Goal: Task Accomplishment & Management: Manage account settings

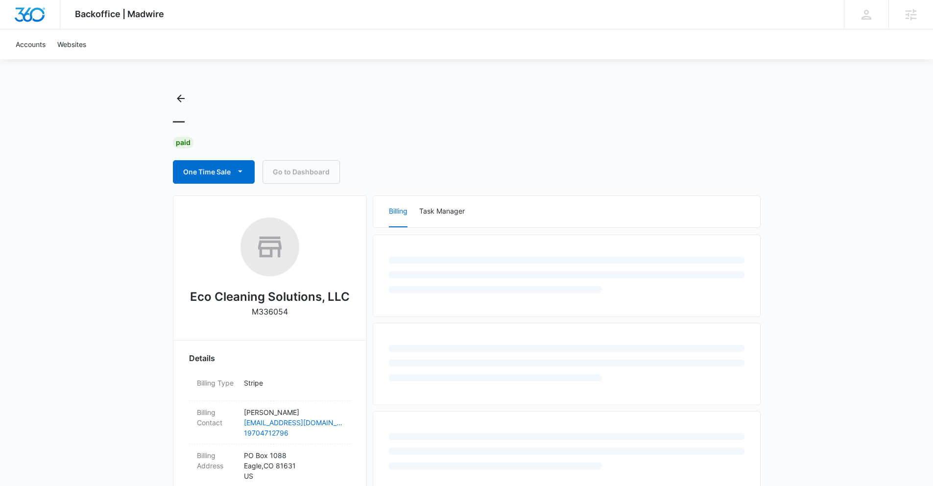
scroll to position [10, 0]
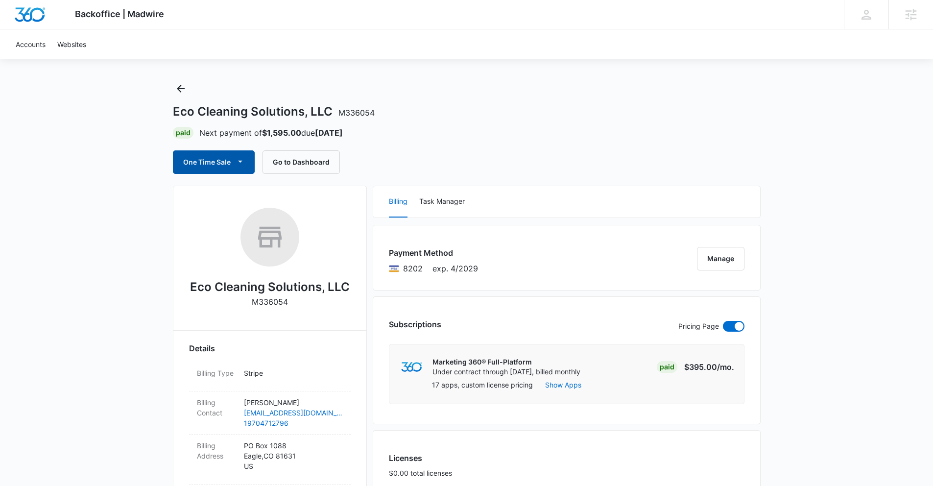
click at [238, 161] on icon "button" at bounding box center [240, 161] width 10 height 10
click at [237, 303] on div "Eco Cleaning Solutions, LLC M336054" at bounding box center [270, 261] width 162 height 107
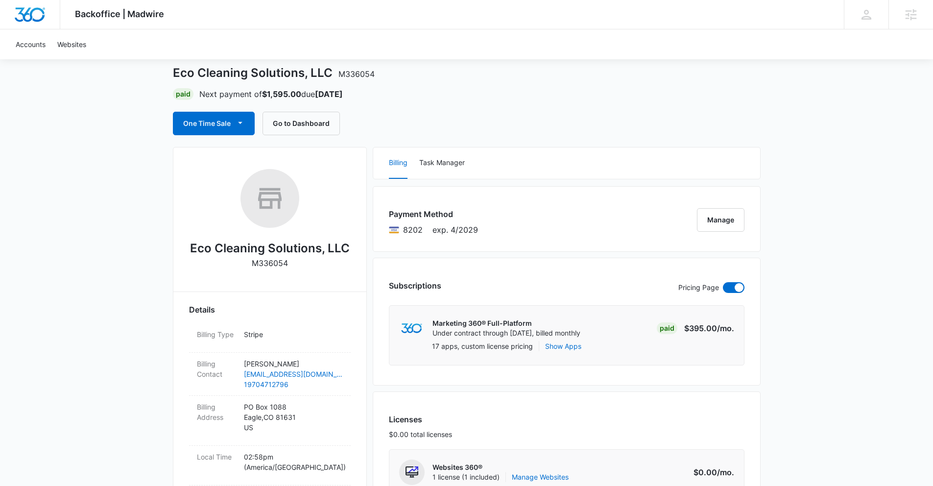
scroll to position [50, 0]
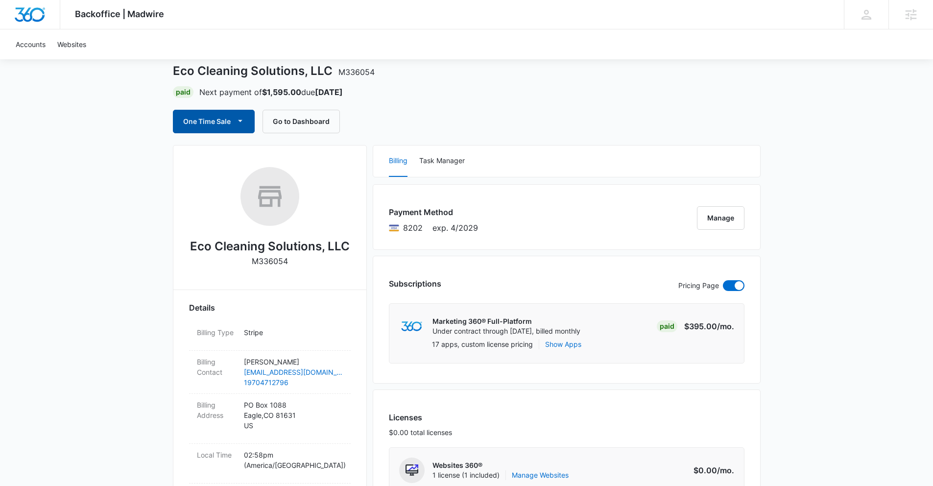
click at [237, 122] on icon "button" at bounding box center [240, 121] width 10 height 10
click at [429, 123] on div "One Time Sale Run One-Time Payment Schedule One-Time Payments Go to Dashboard" at bounding box center [467, 122] width 588 height 24
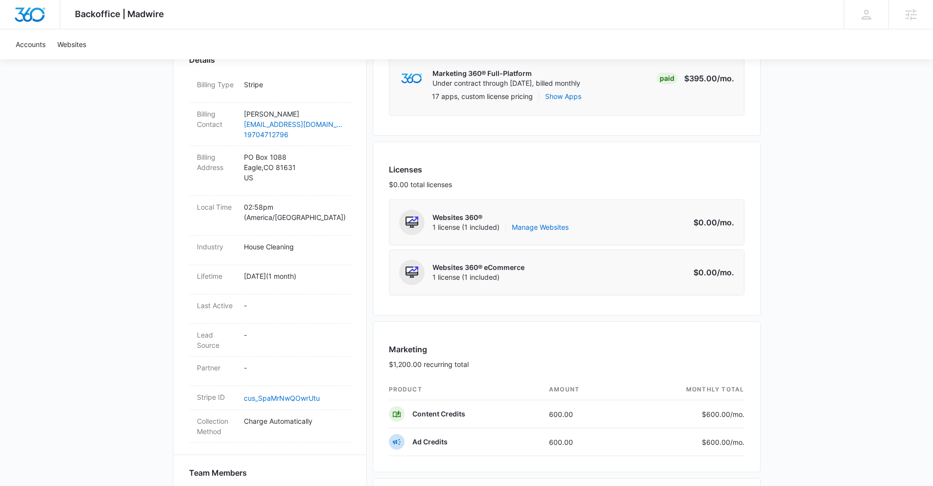
scroll to position [434, 0]
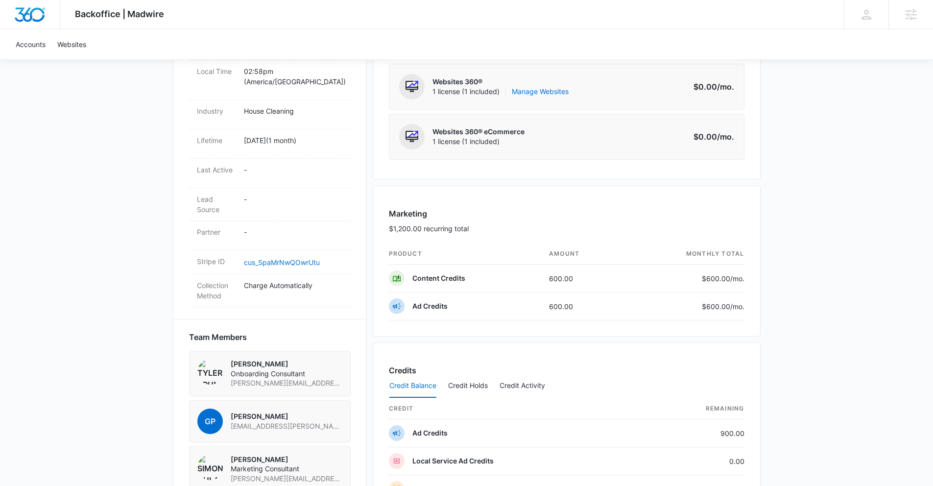
click at [740, 214] on div "Marketing $1,200.00 recurring total" at bounding box center [567, 226] width 356 height 36
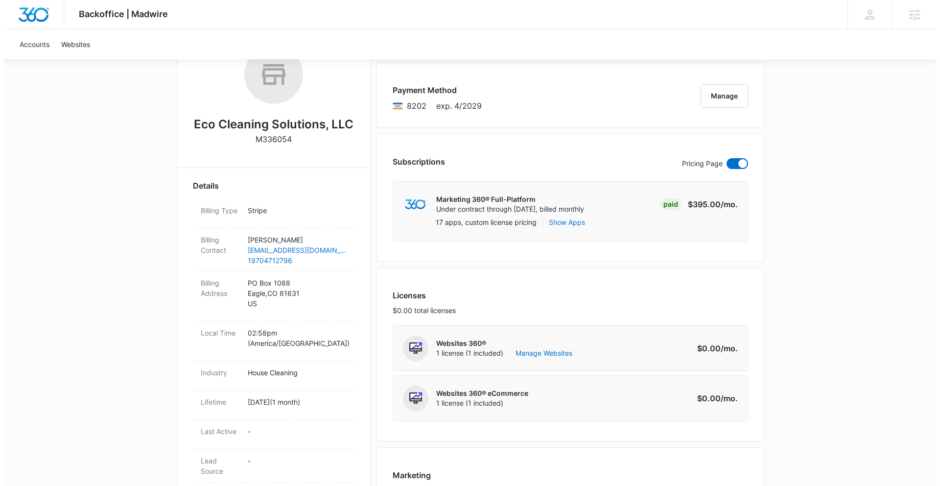
scroll to position [63, 0]
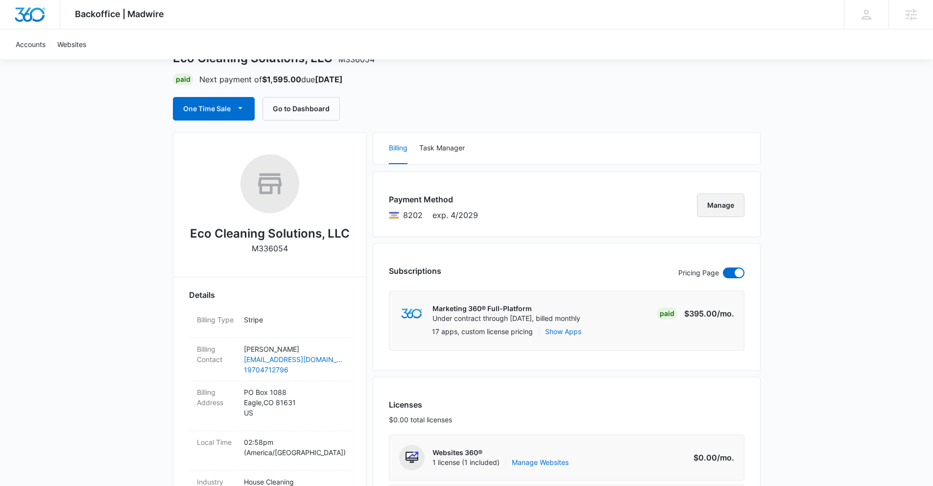
click at [720, 204] on button "Manage" at bounding box center [721, 205] width 48 height 24
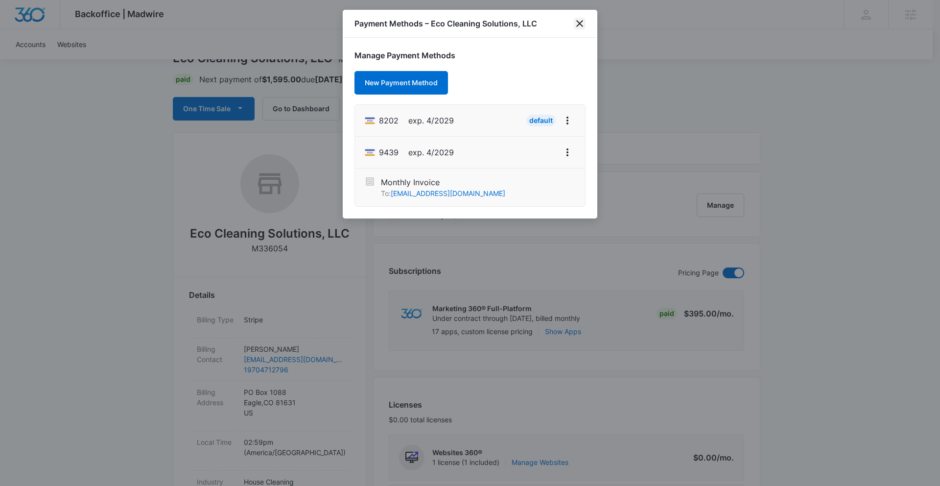
click at [578, 27] on icon "close" at bounding box center [580, 24] width 12 height 12
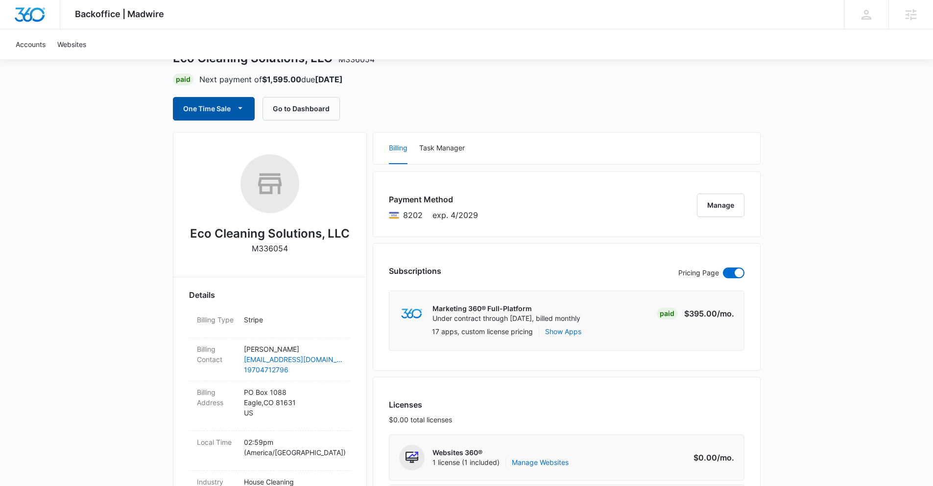
click at [240, 111] on icon "button" at bounding box center [240, 108] width 10 height 10
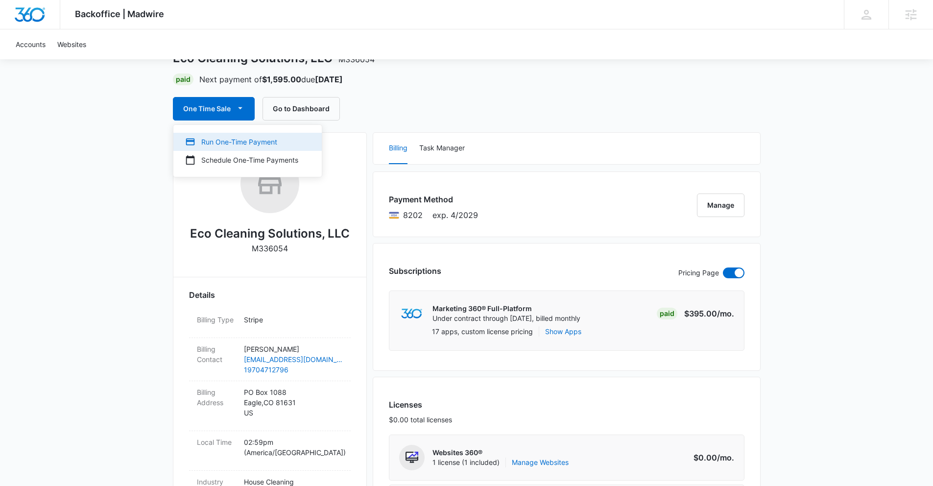
click at [239, 144] on div "Run One-Time Payment" at bounding box center [241, 142] width 113 height 10
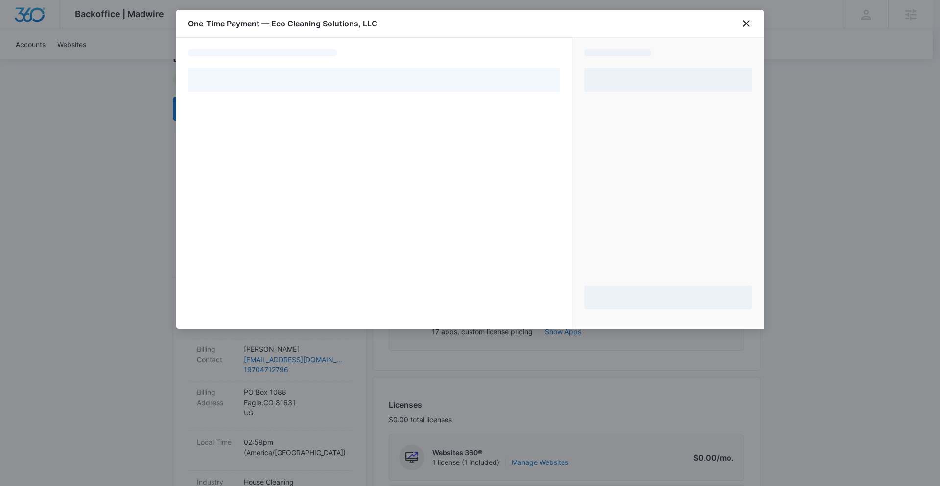
select select "pm_1S06yvA4n8RTgNjUETx5Y596"
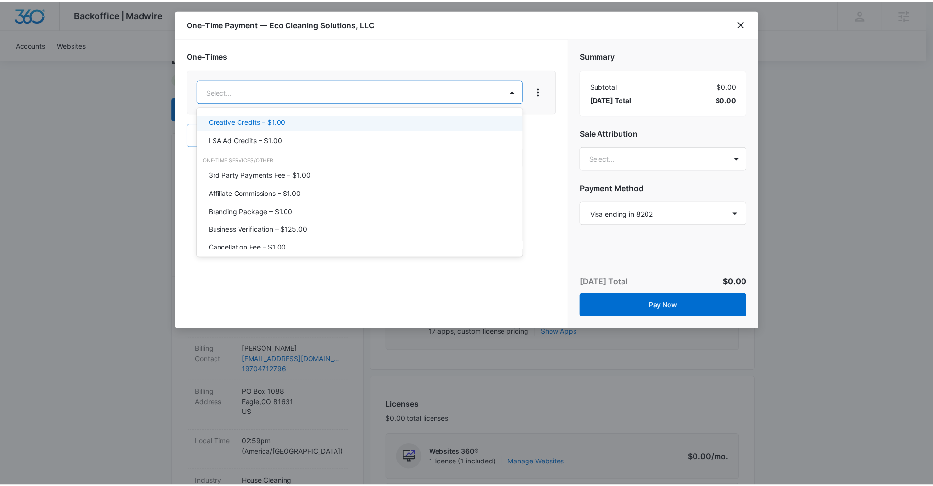
scroll to position [0, 0]
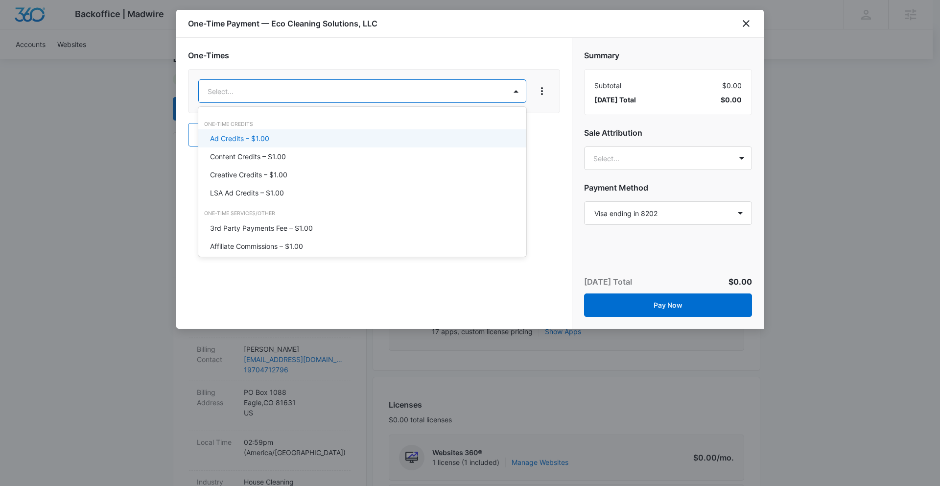
click at [254, 100] on div at bounding box center [470, 243] width 940 height 486
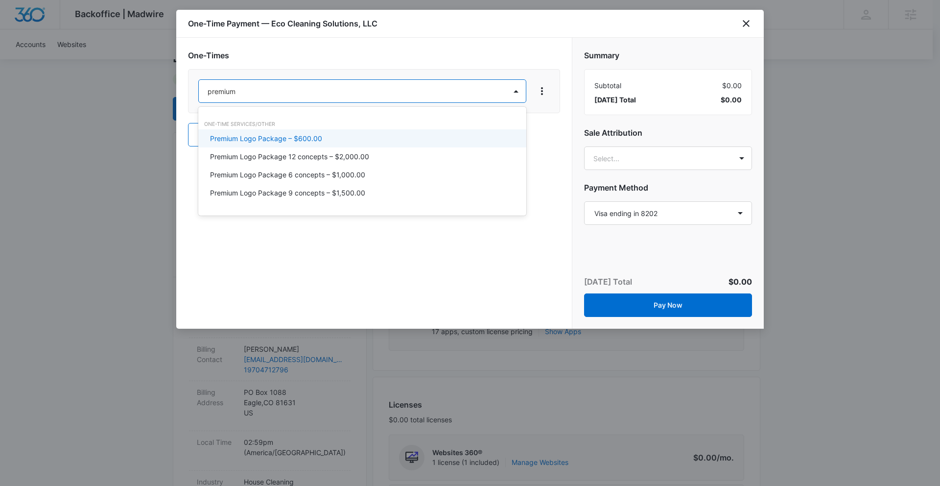
click at [458, 70] on div at bounding box center [470, 243] width 940 height 486
type input "premium"
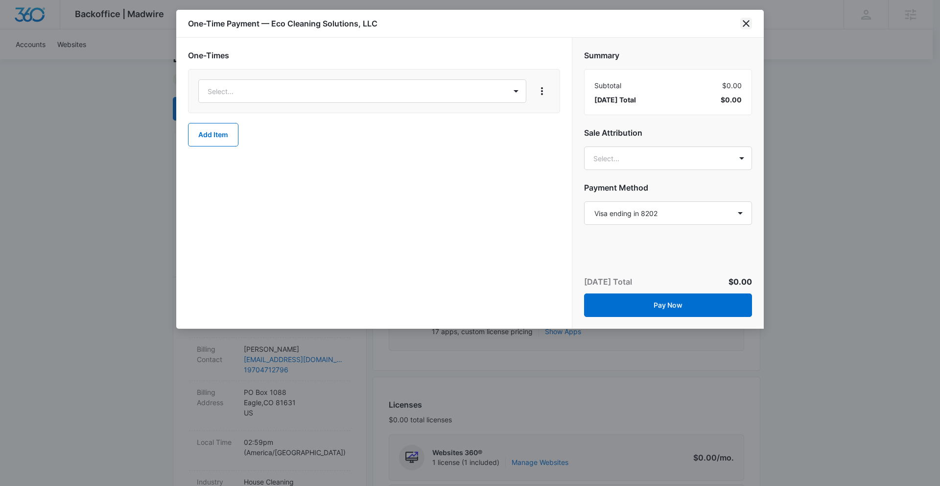
click at [747, 24] on icon "close" at bounding box center [746, 23] width 7 height 7
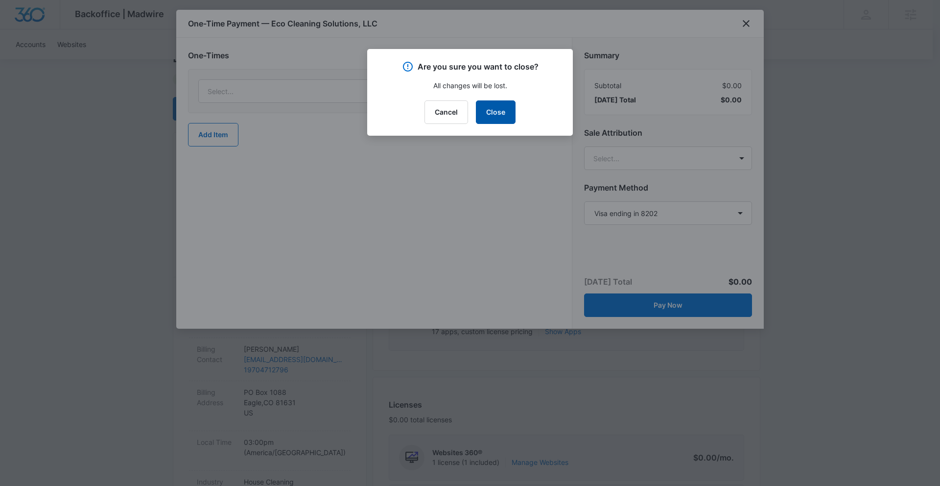
click at [485, 117] on button "Close" at bounding box center [496, 112] width 40 height 24
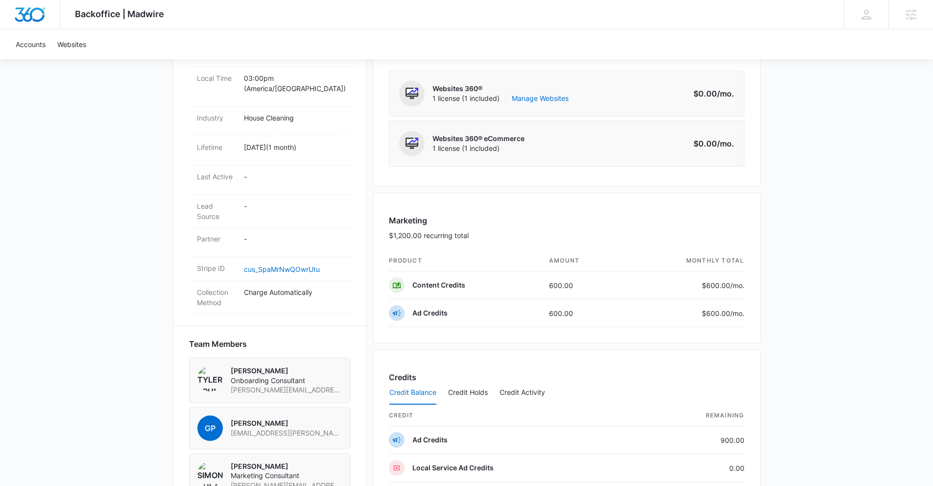
scroll to position [477, 0]
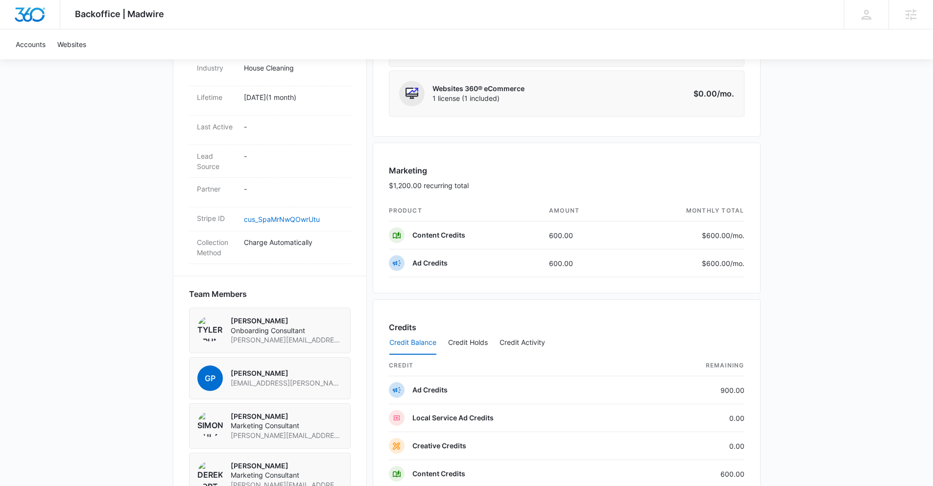
click at [697, 178] on div "Marketing $1,200.00 recurring total" at bounding box center [567, 183] width 356 height 36
click at [725, 172] on div "Marketing $1,200.00 recurring total" at bounding box center [567, 183] width 356 height 36
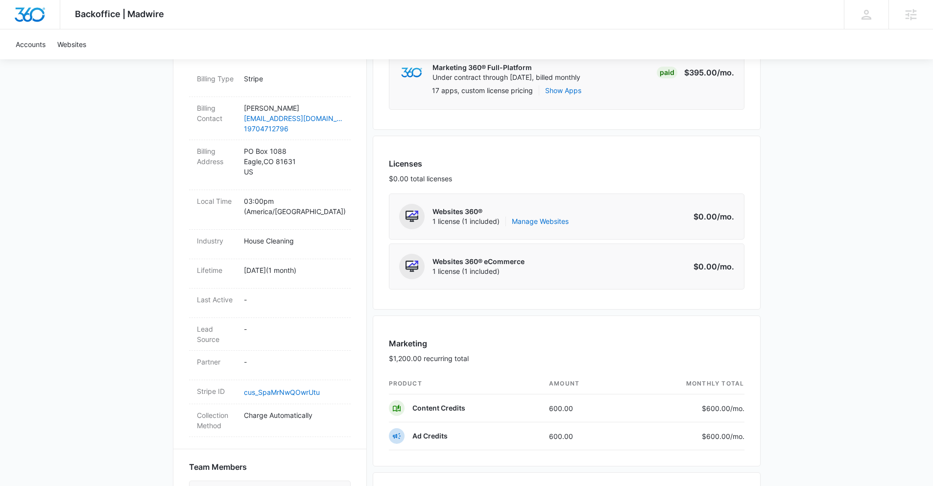
scroll to position [127, 0]
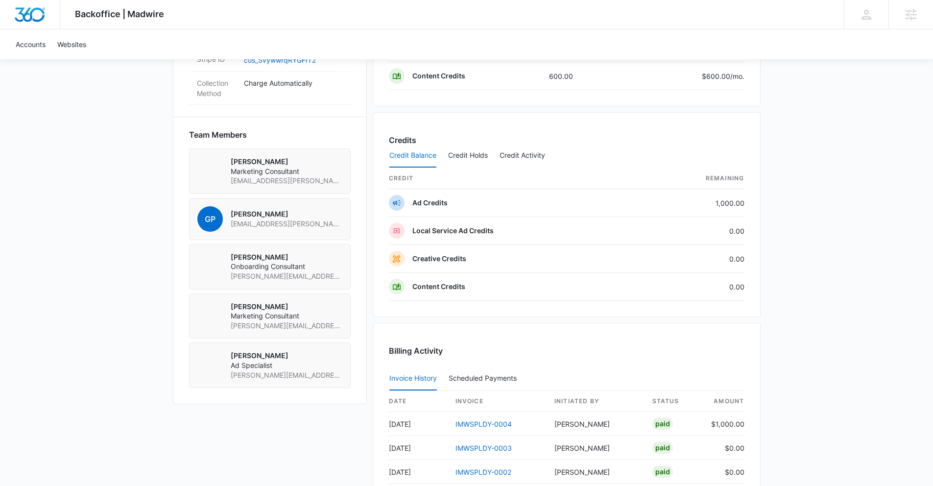
scroll to position [678, 0]
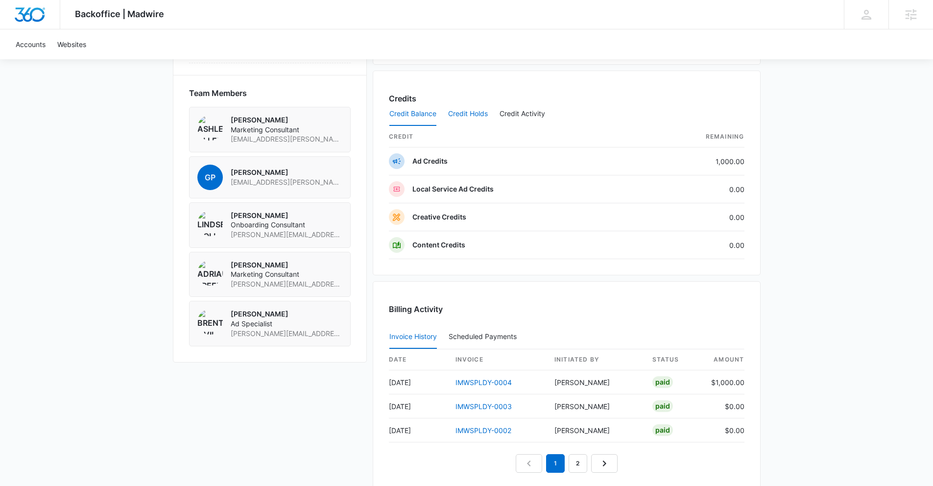
click at [473, 111] on button "Credit Holds" at bounding box center [468, 114] width 40 height 24
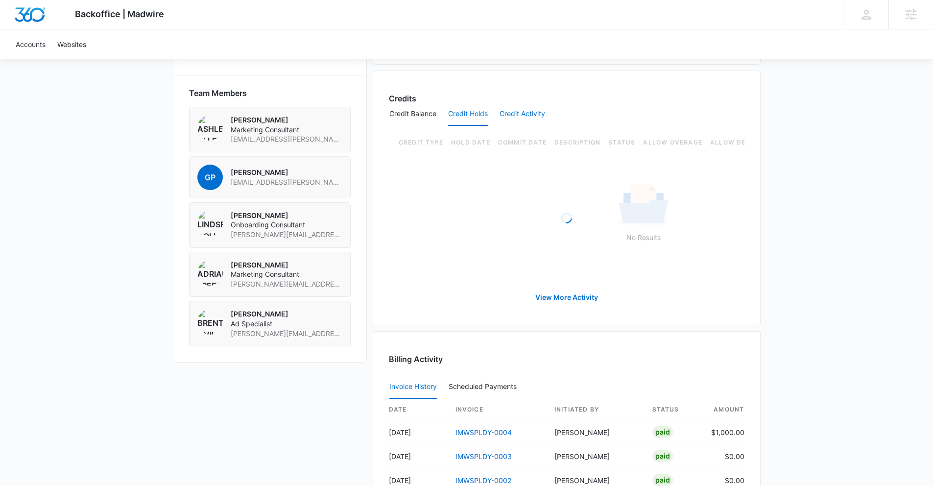
click at [515, 112] on button "Credit Activity" at bounding box center [523, 114] width 46 height 24
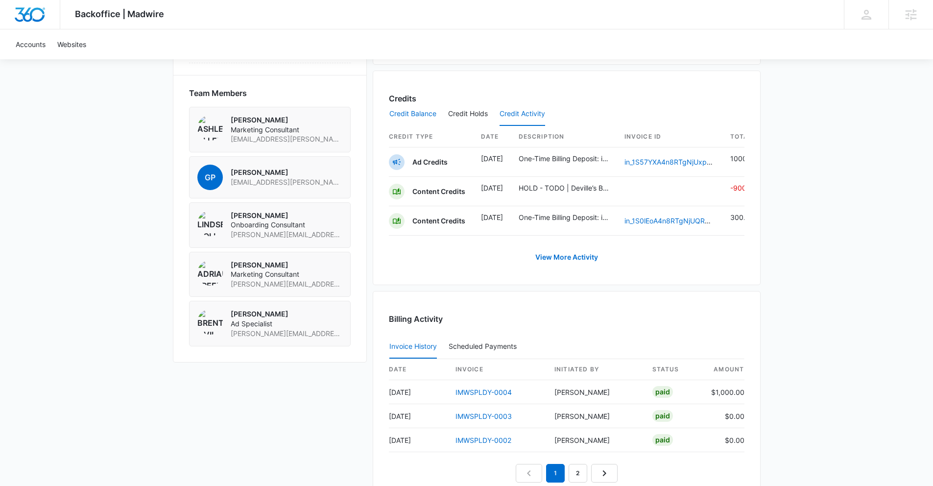
click at [412, 113] on button "Credit Balance" at bounding box center [412, 114] width 47 height 24
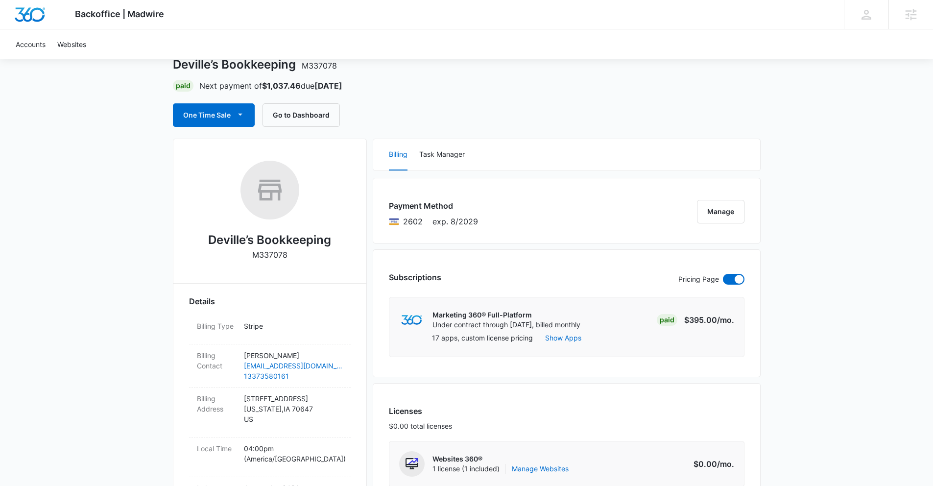
scroll to position [0, 0]
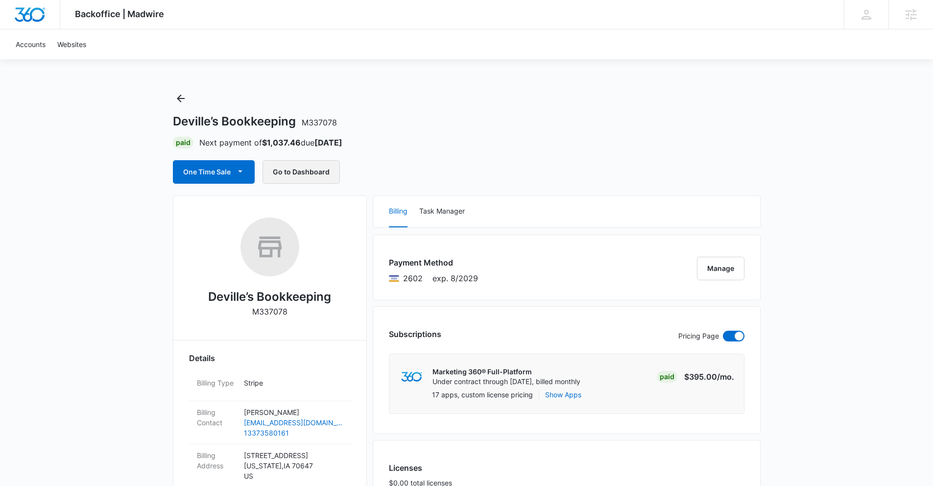
click at [314, 168] on button "Go to Dashboard" at bounding box center [301, 172] width 77 height 24
click at [725, 274] on button "Manage" at bounding box center [721, 269] width 48 height 24
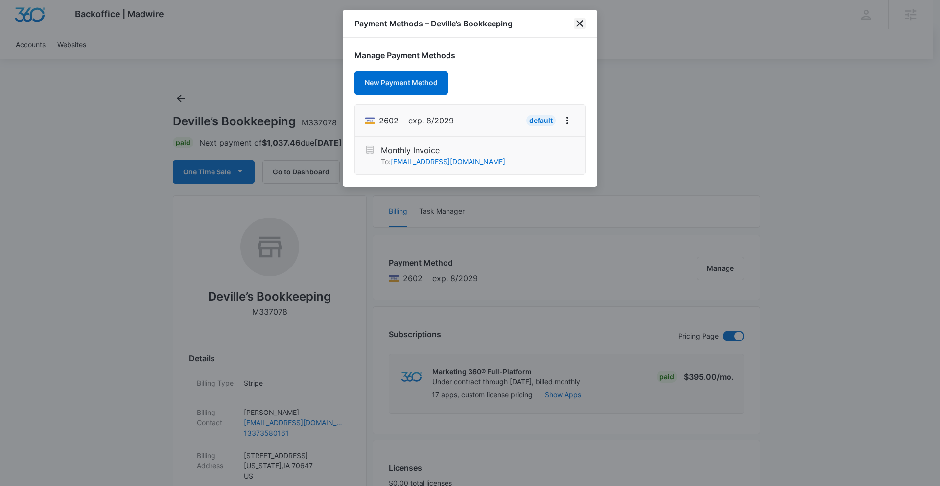
click at [575, 21] on icon "close" at bounding box center [580, 24] width 12 height 12
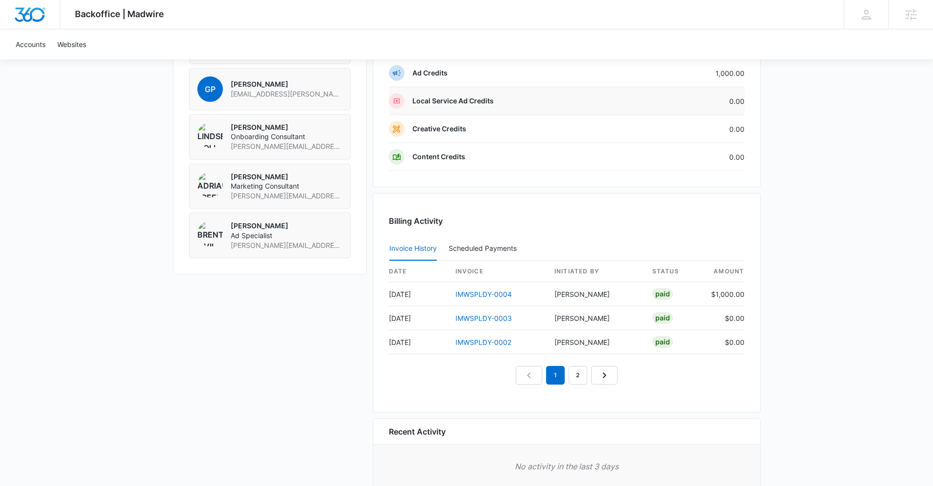
scroll to position [775, 0]
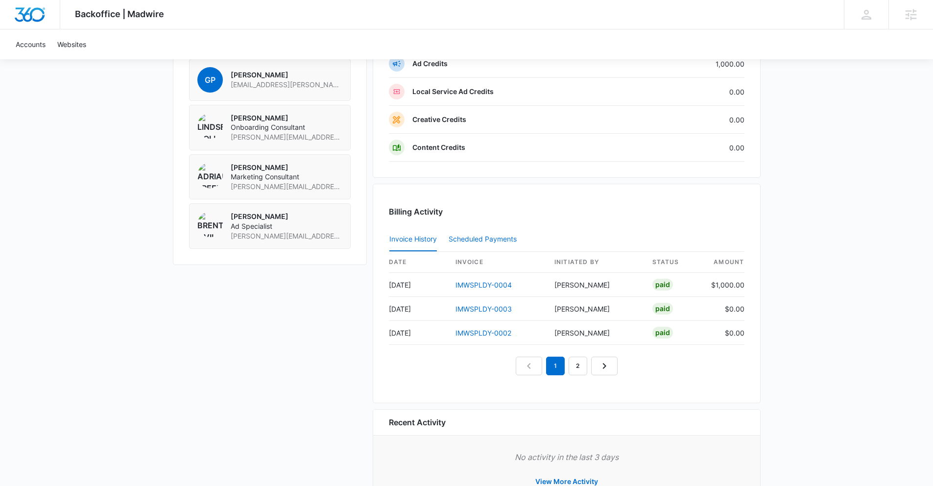
click at [510, 242] on div "Scheduled Payments 0" at bounding box center [485, 239] width 72 height 7
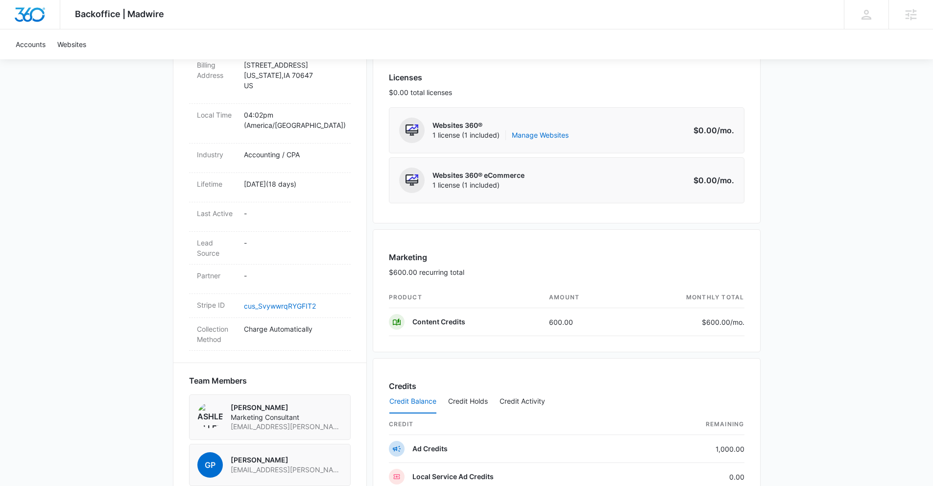
scroll to position [0, 0]
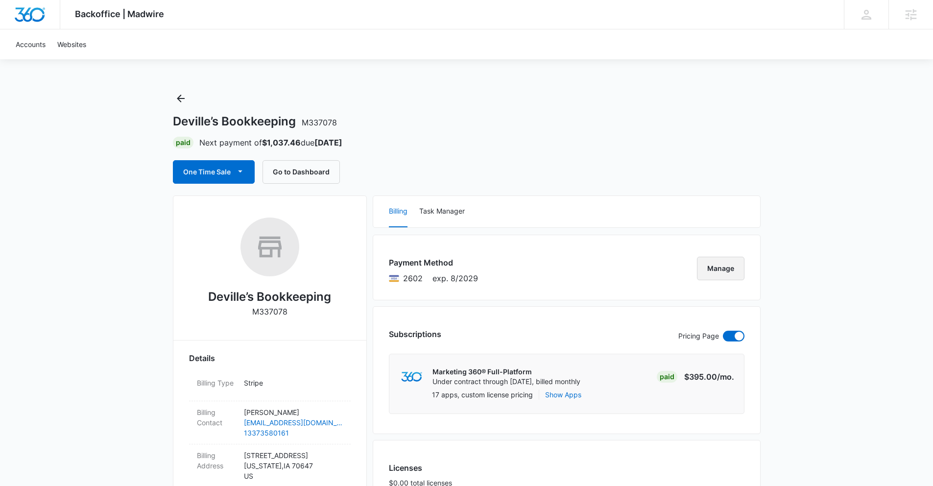
click at [701, 264] on button "Manage" at bounding box center [721, 269] width 48 height 24
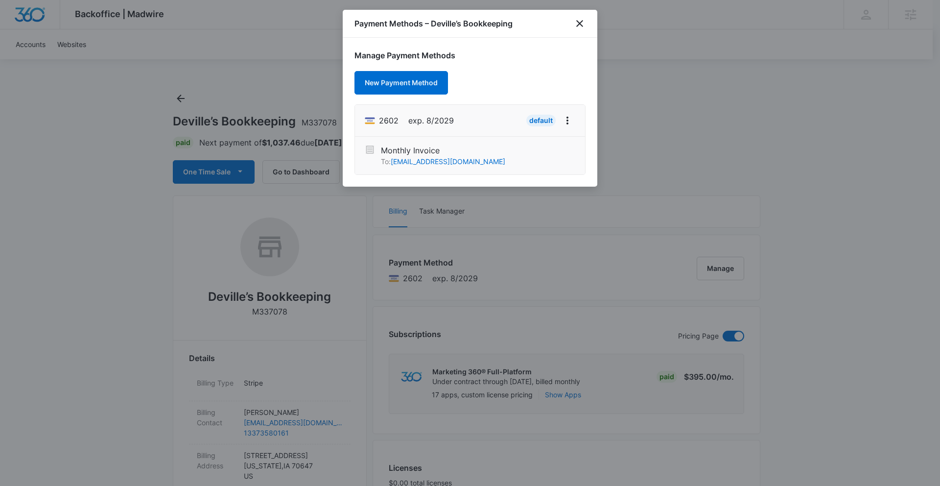
click at [372, 149] on icon at bounding box center [370, 149] width 8 height 9
click at [581, 24] on icon "close" at bounding box center [580, 23] width 7 height 7
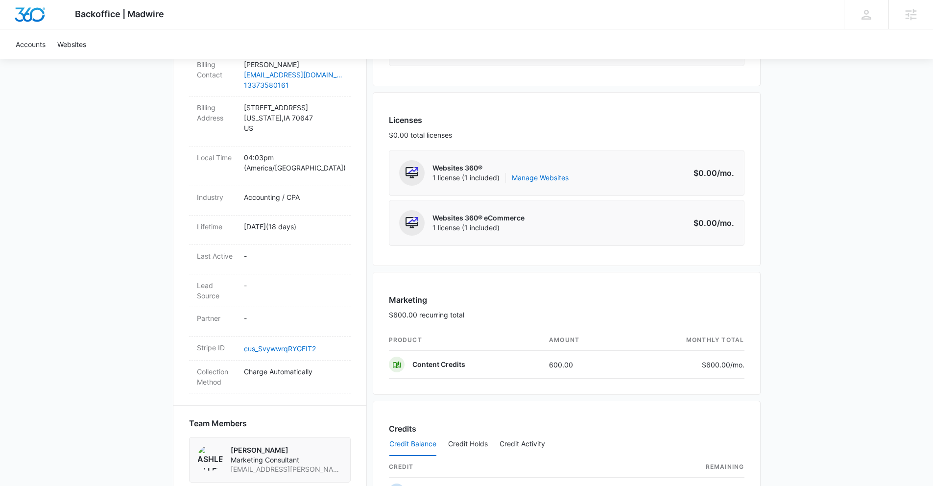
scroll to position [425, 0]
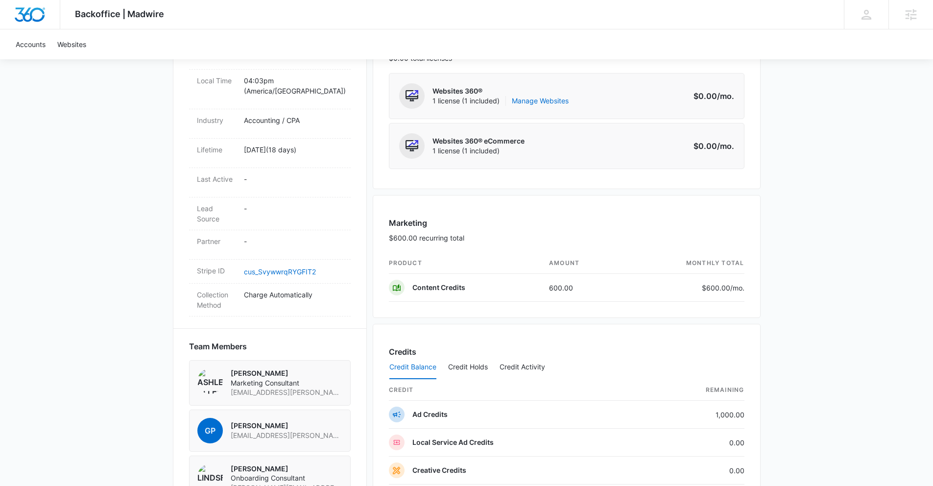
click at [560, 217] on div "Marketing $600.00 recurring total" at bounding box center [567, 235] width 356 height 36
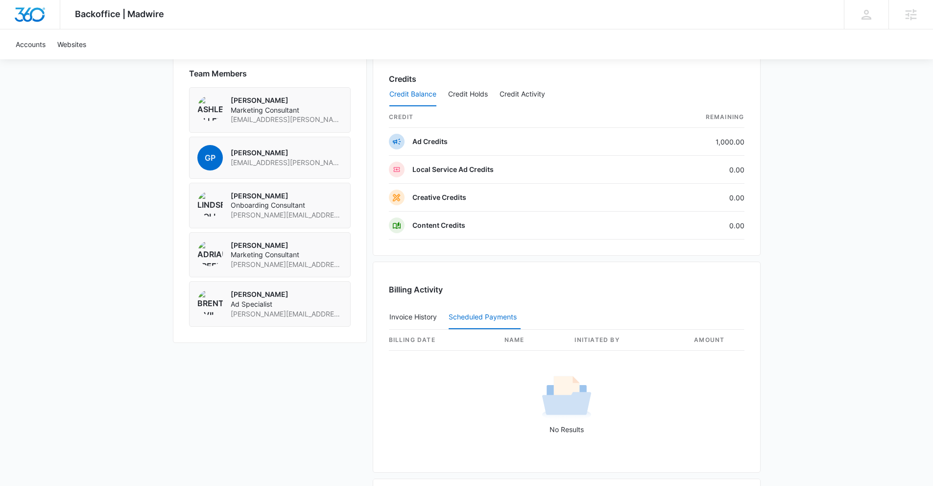
scroll to position [788, 0]
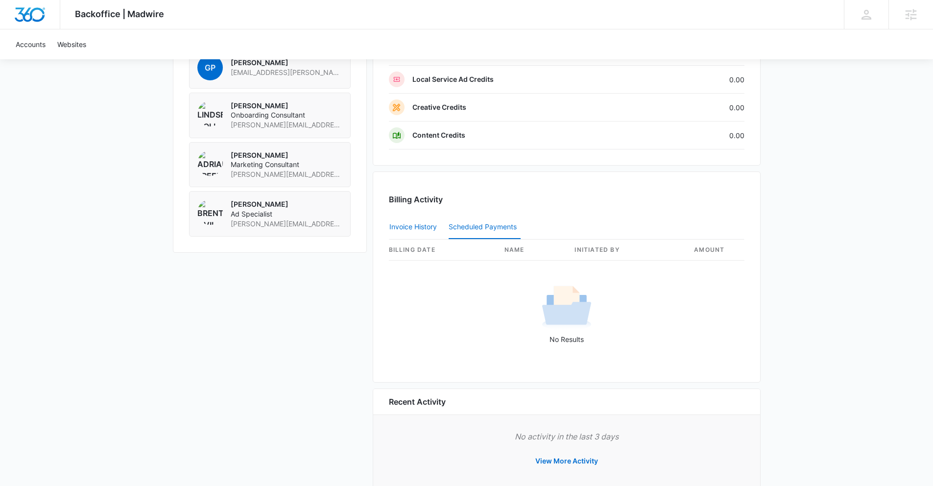
click at [408, 227] on button "Invoice History" at bounding box center [413, 228] width 48 height 24
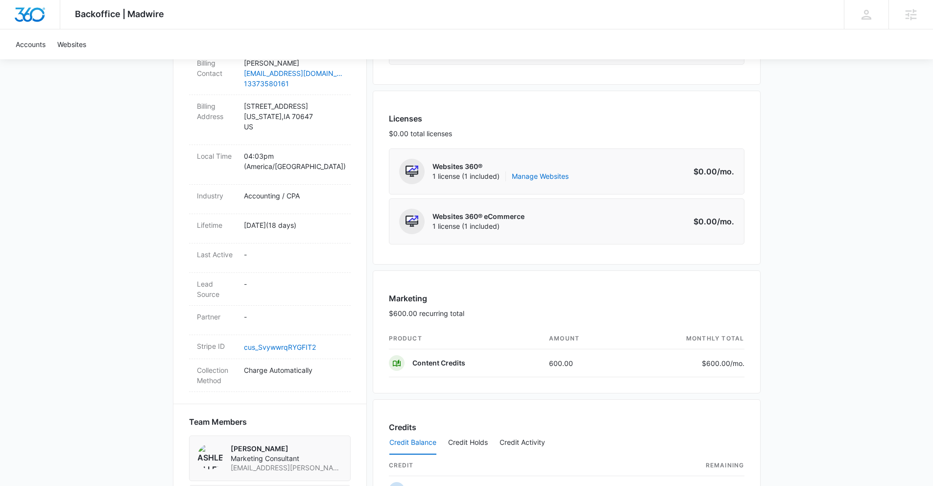
scroll to position [464, 0]
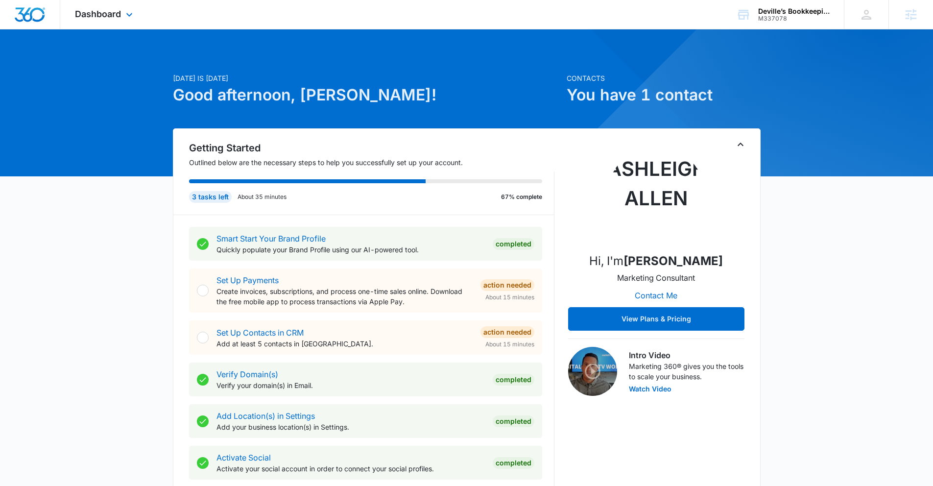
click at [120, 20] on div "Dashboard Apps Reputation Websites Forms CRM Email Social Content Ads Intellige…" at bounding box center [105, 14] width 90 height 29
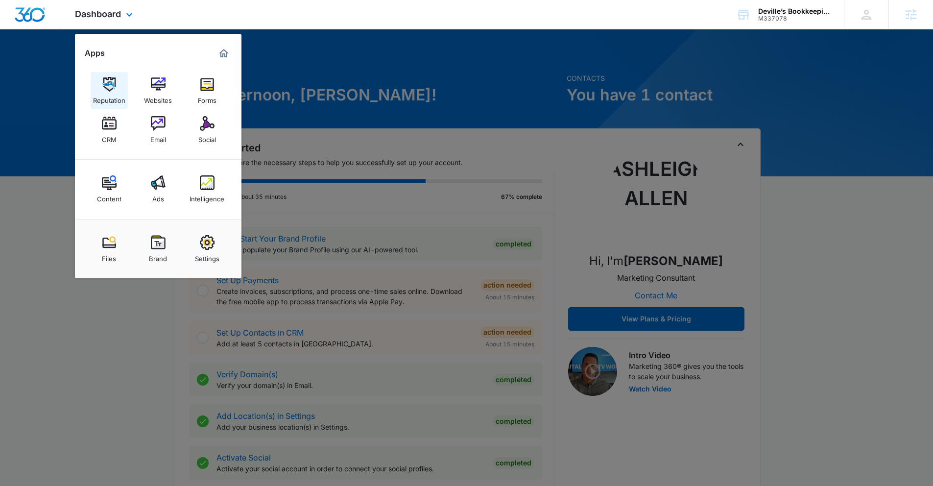
click at [107, 77] on img at bounding box center [109, 84] width 15 height 15
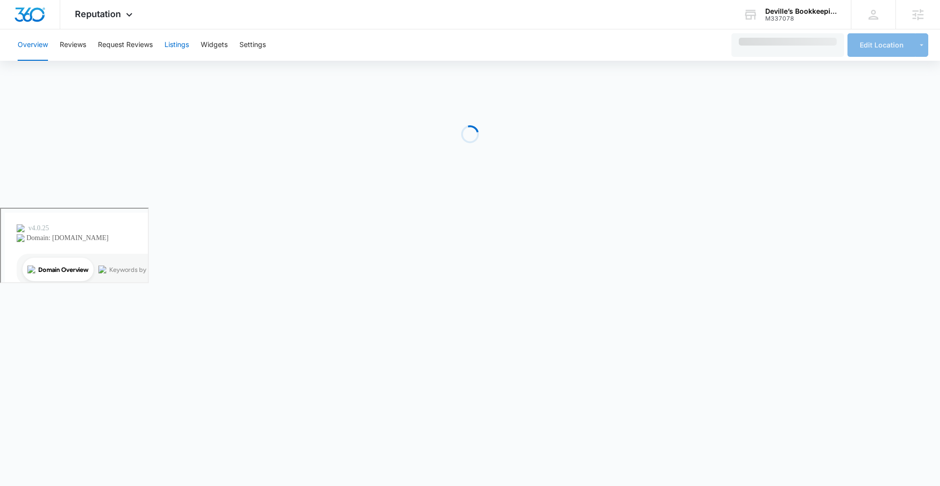
click at [182, 53] on button "Listings" at bounding box center [177, 44] width 24 height 31
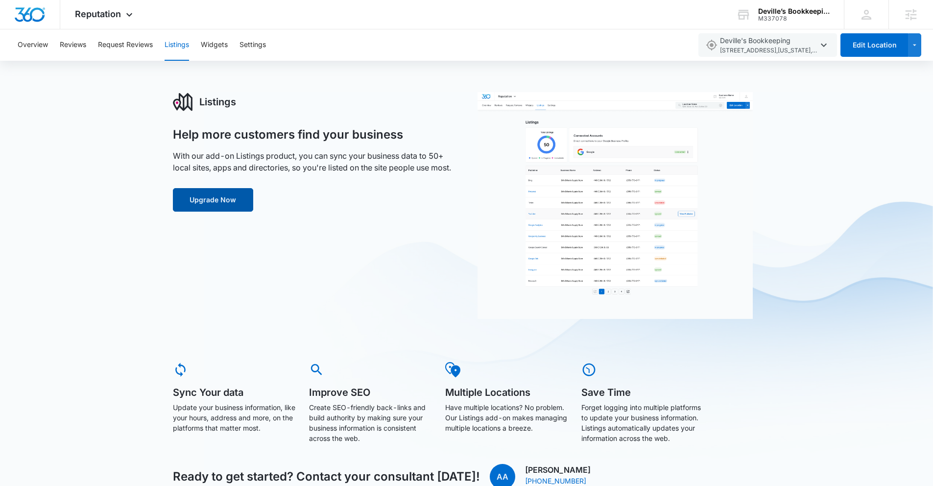
click at [223, 195] on button "Upgrade Now" at bounding box center [213, 200] width 80 height 24
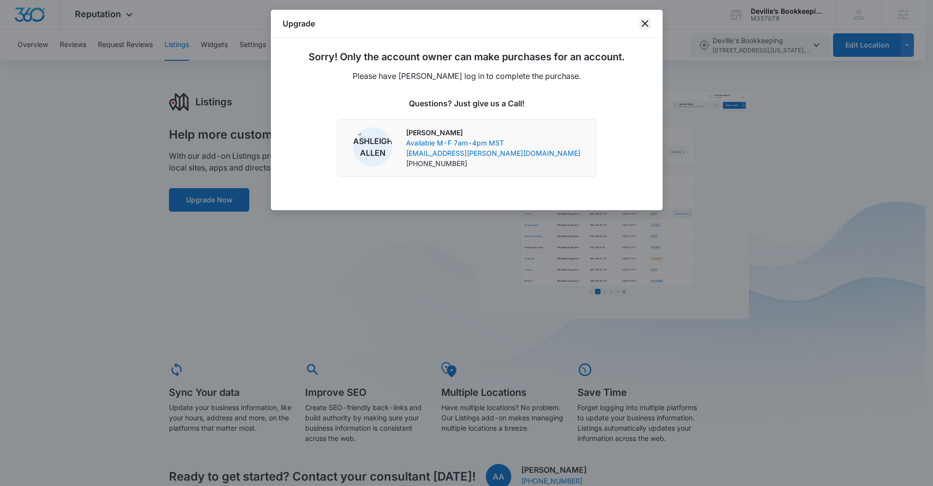
click at [642, 24] on icon "close" at bounding box center [645, 24] width 12 height 12
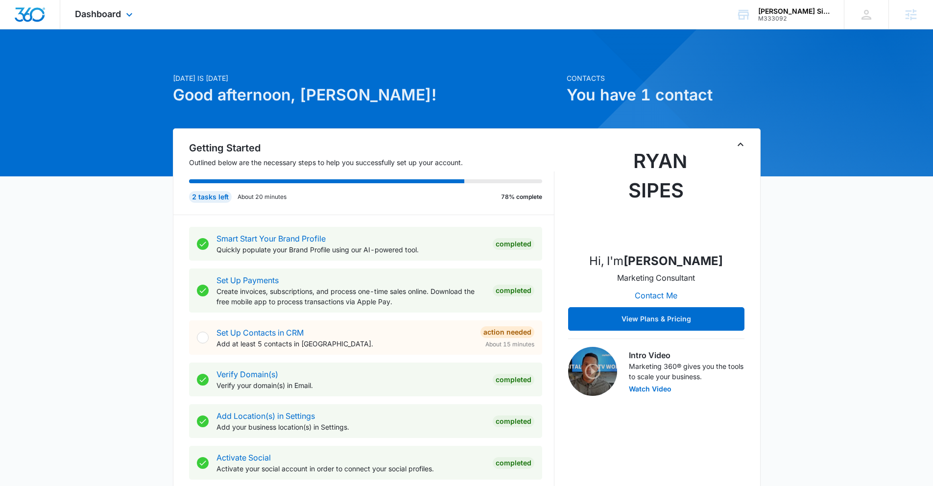
click at [121, 18] on div "Dashboard Apps Reputation Websites Forms CRM Email Social Content Ads Intellige…" at bounding box center [105, 14] width 90 height 29
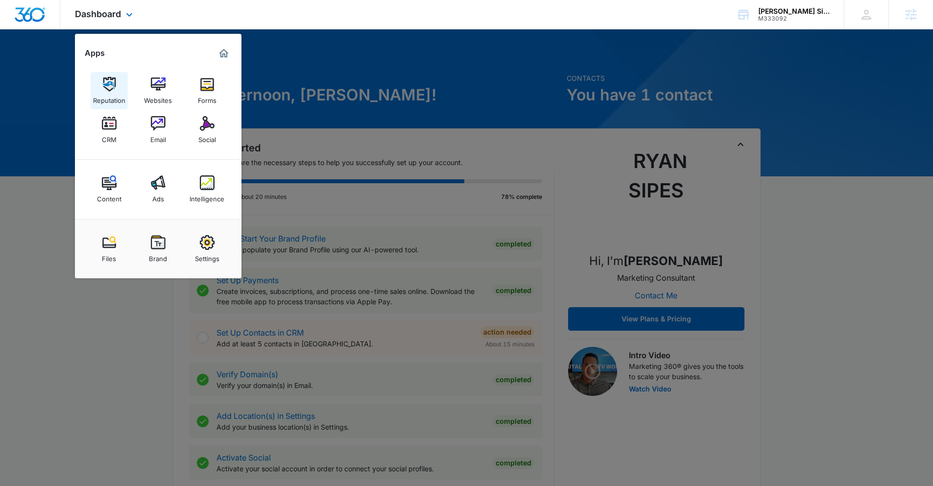
click at [110, 74] on link "Reputation" at bounding box center [109, 90] width 37 height 37
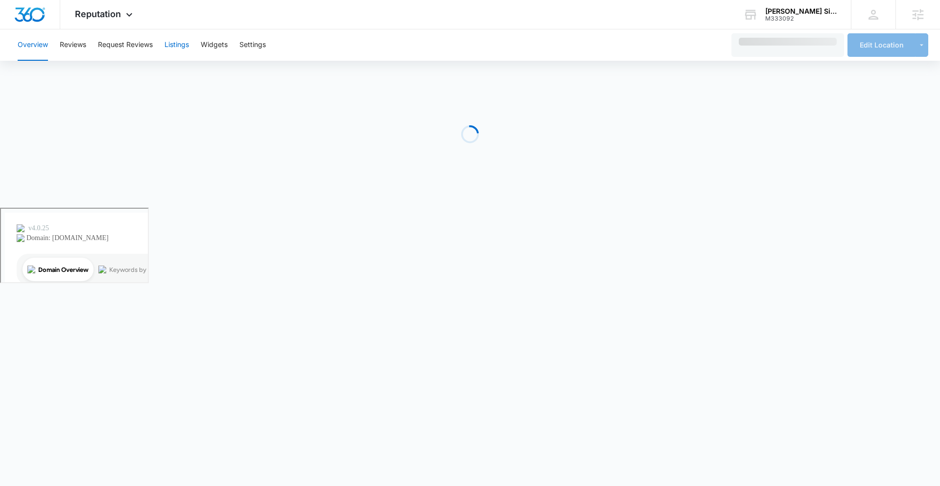
click at [177, 49] on button "Listings" at bounding box center [177, 44] width 24 height 31
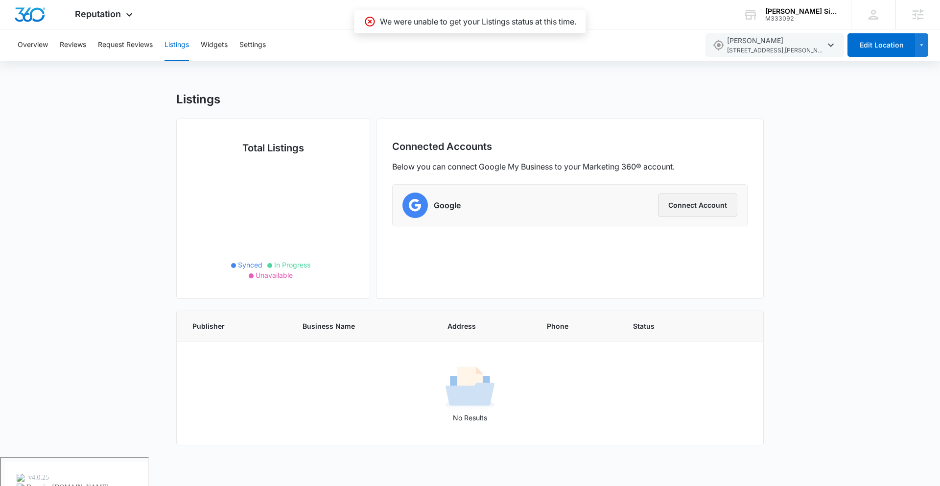
click at [702, 204] on button "Connect Account" at bounding box center [697, 205] width 79 height 24
